Goal: Task Accomplishment & Management: Manage account settings

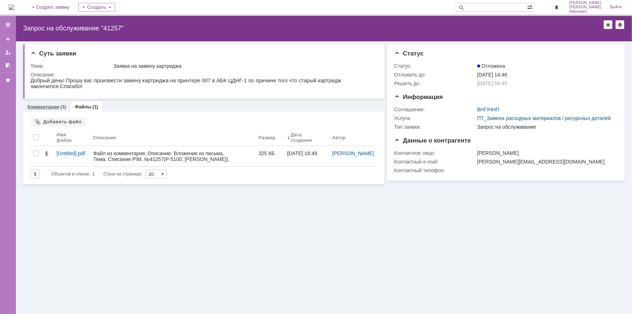
click at [46, 109] on link "Комментарии" at bounding box center [44, 106] width 32 height 5
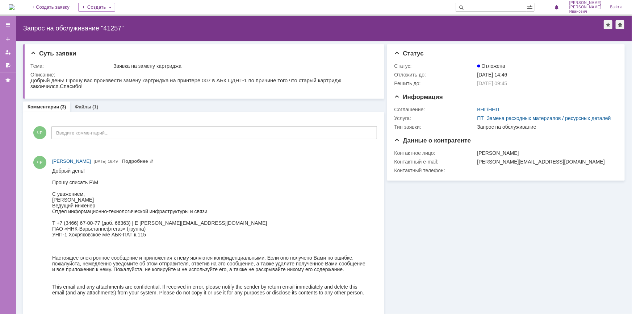
click at [83, 106] on link "Файлы" at bounding box center [83, 106] width 17 height 5
